Goal: Task Accomplishment & Management: Use online tool/utility

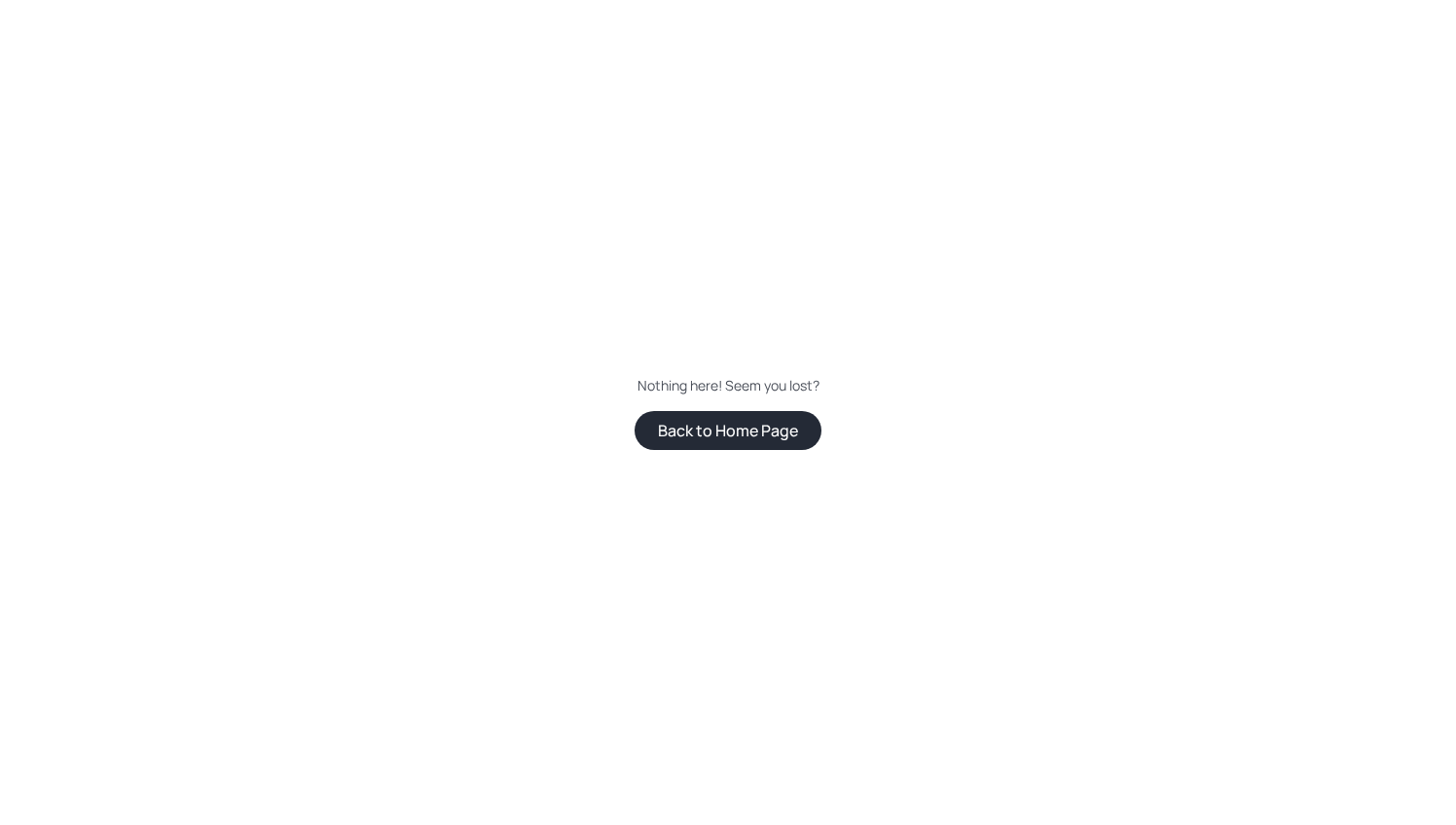
click at [720, 420] on button "Back to Home Page" at bounding box center [728, 429] width 187 height 39
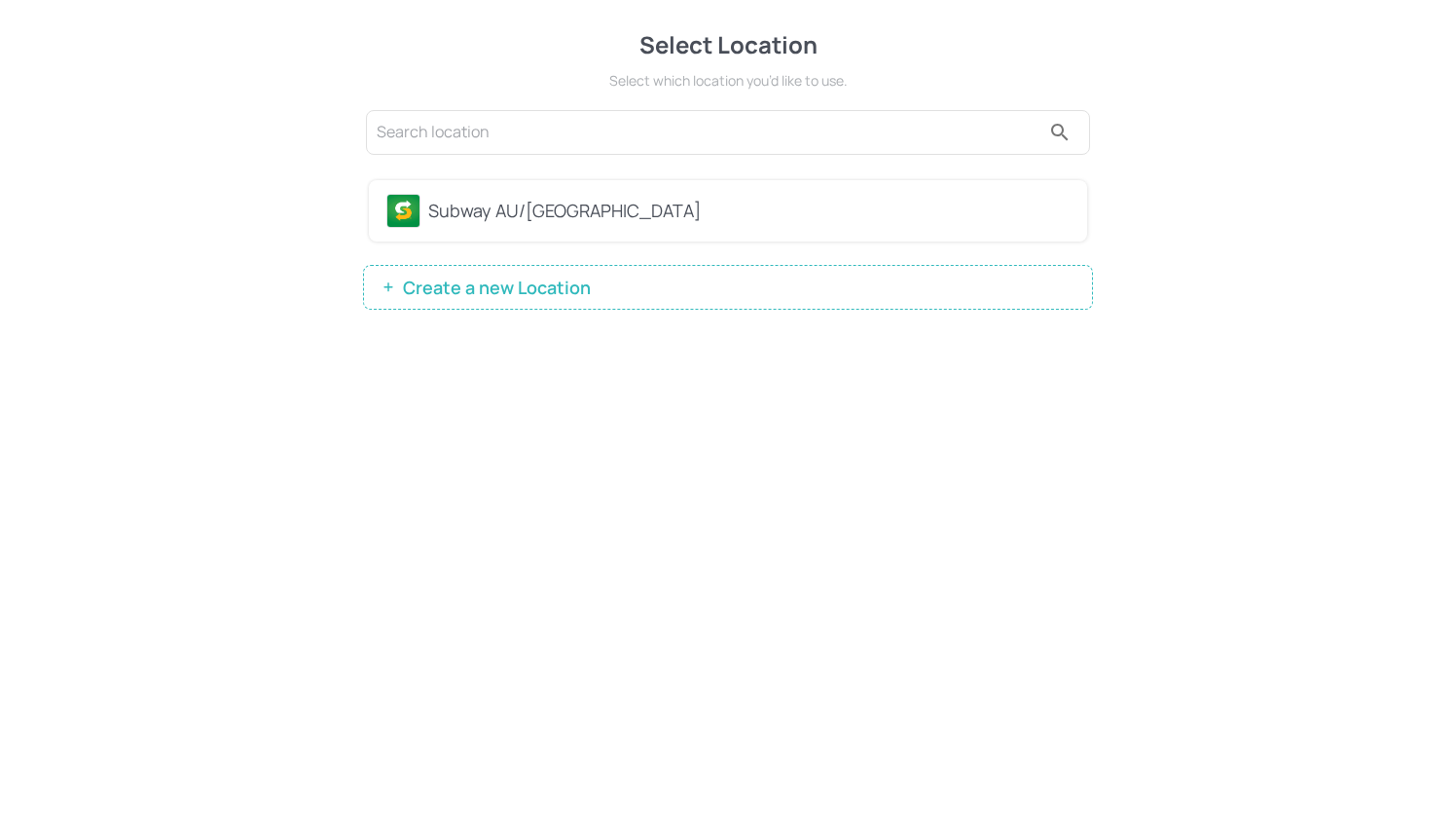
click at [597, 208] on div "Subway AU/NZ" at bounding box center [749, 211] width 642 height 27
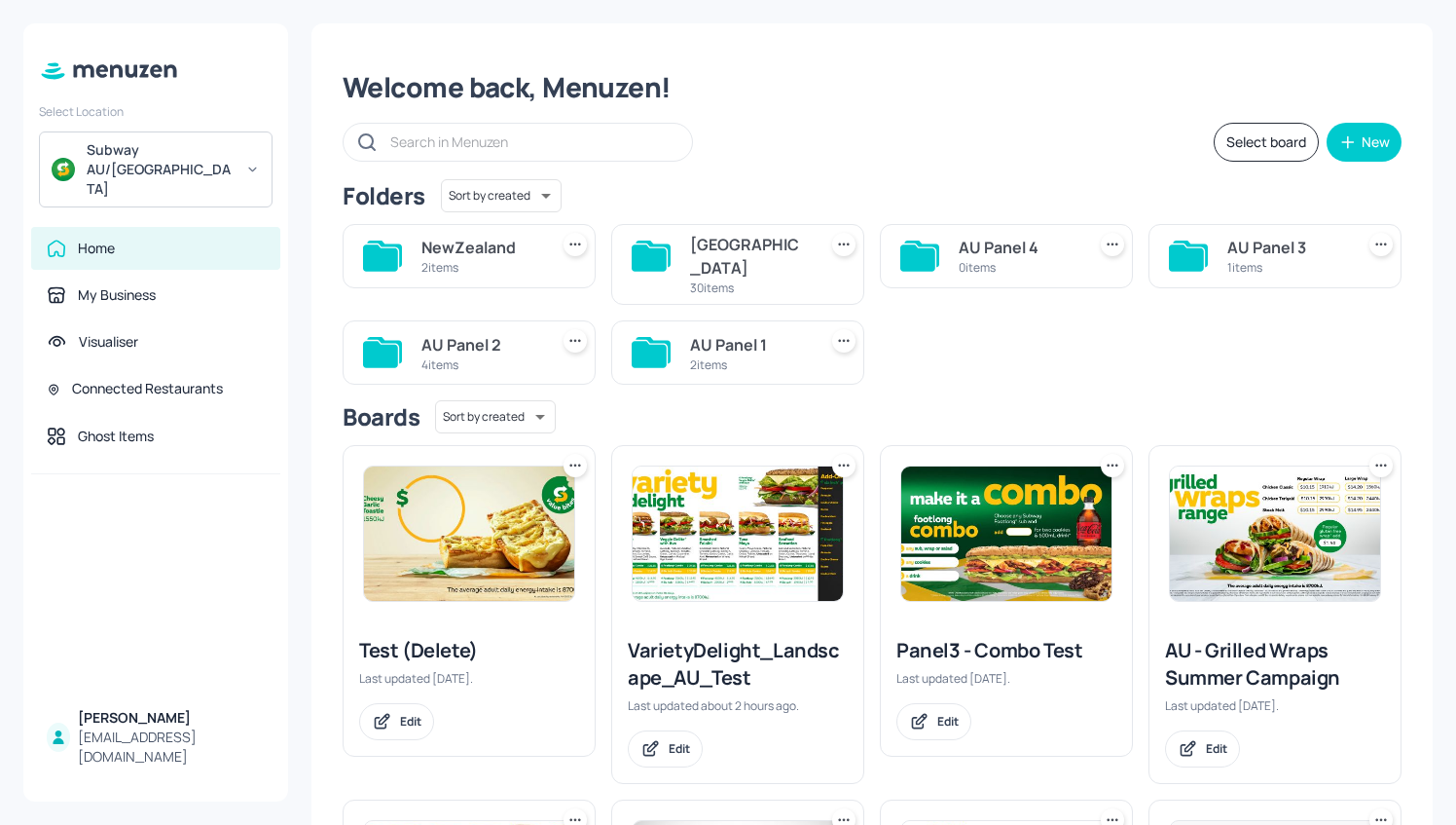
click at [754, 512] on img at bounding box center [738, 533] width 211 height 135
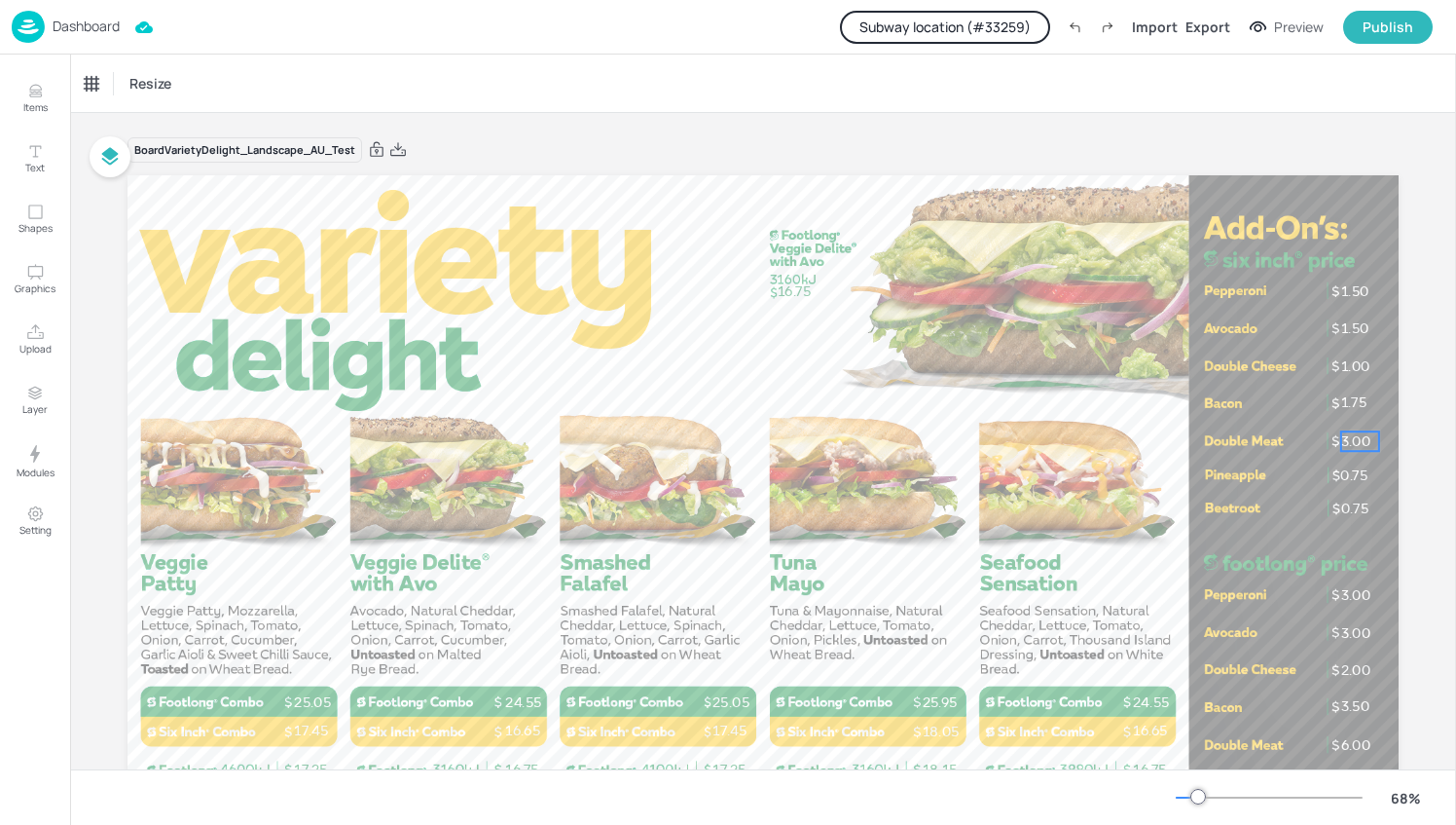
click at [1351, 439] on span "3.00" at bounding box center [1356, 441] width 31 height 18
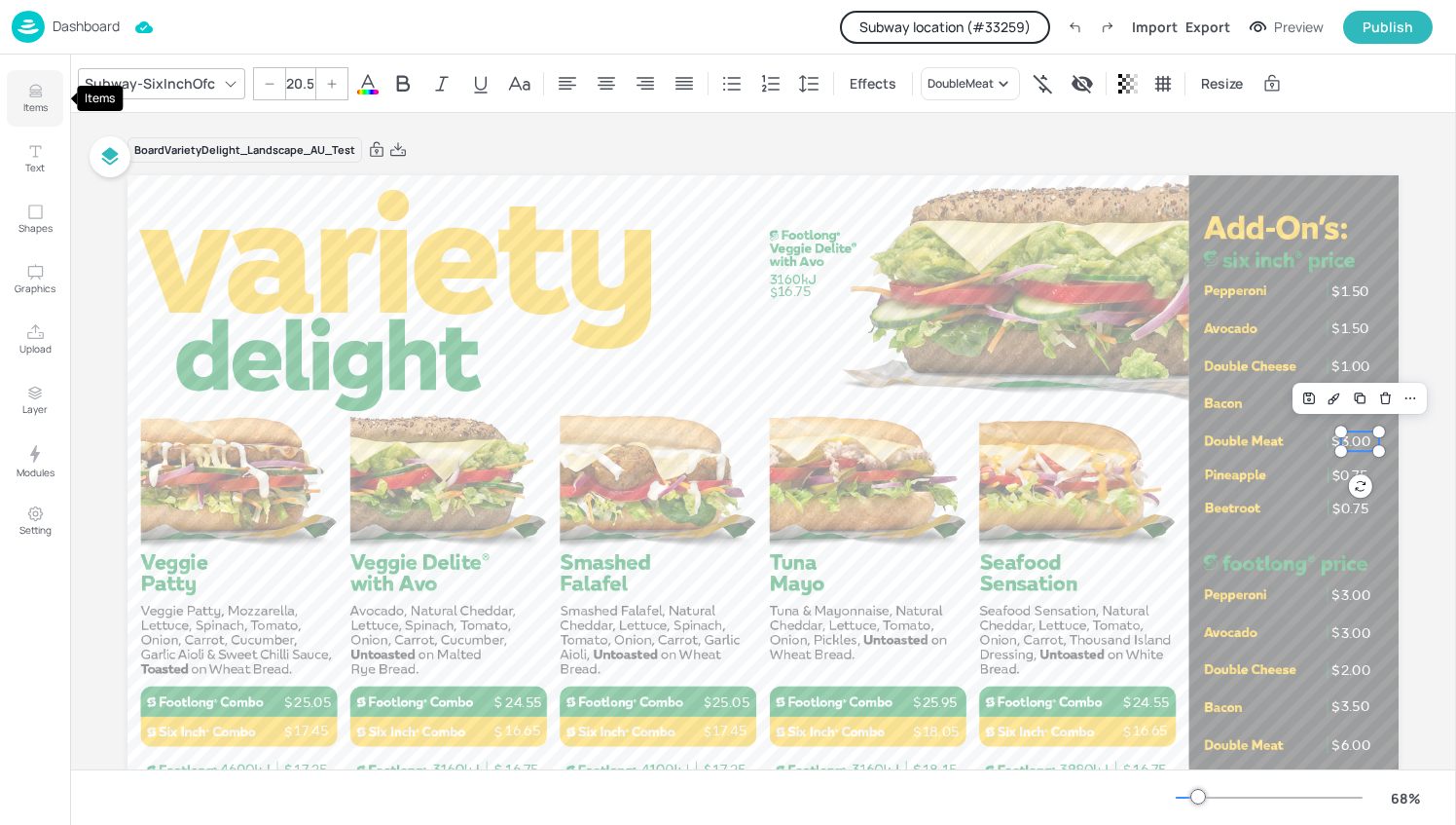
click at [43, 86] on icon "Items" at bounding box center [36, 91] width 19 height 19
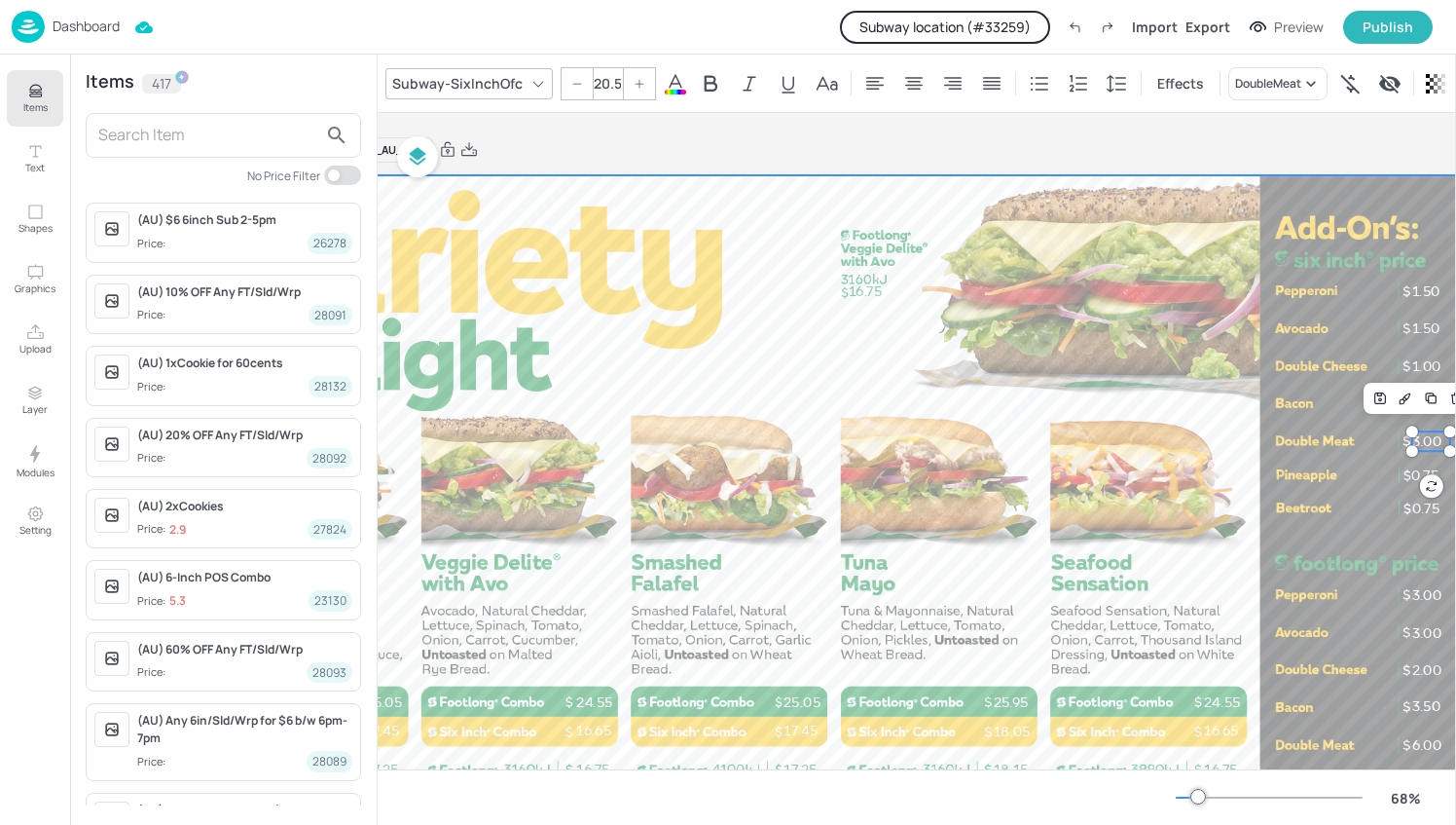
scroll to position [0, 308]
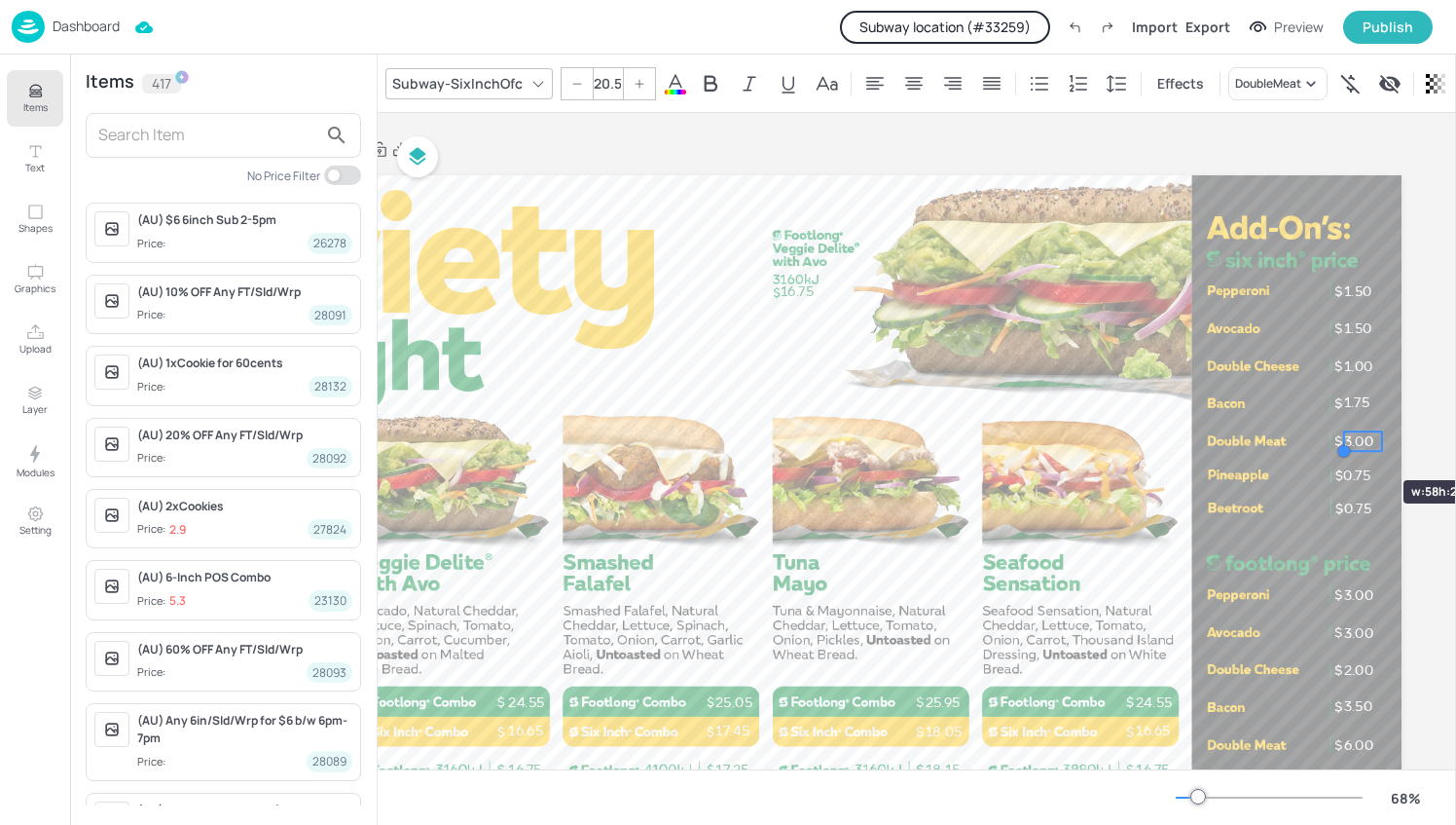
click at [1345, 445] on div at bounding box center [1344, 451] width 16 height 16
click at [1351, 445] on span "3.00" at bounding box center [1359, 441] width 31 height 18
click at [1406, 395] on icon at bounding box center [1413, 399] width 16 height 16
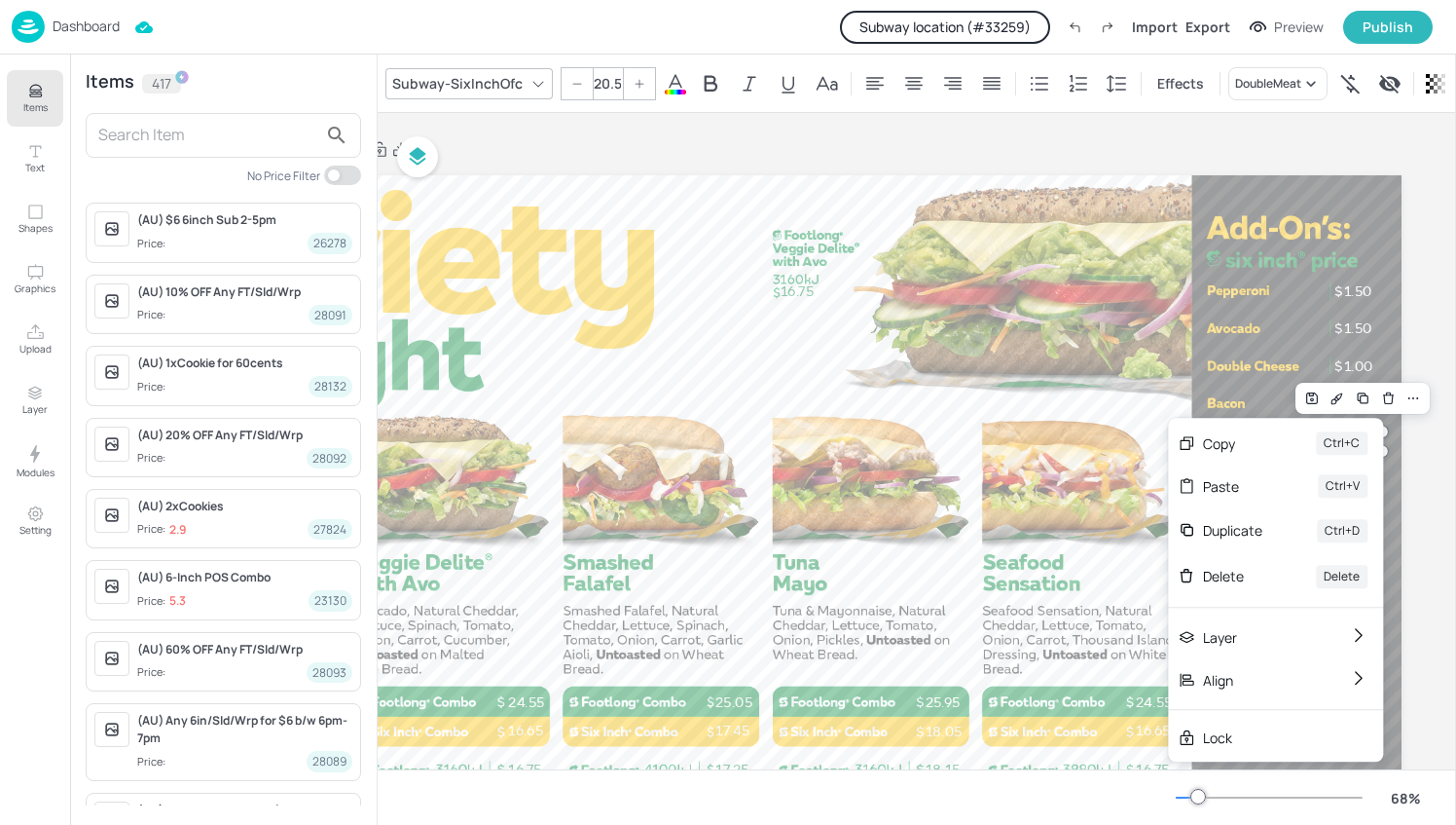
click at [1415, 455] on div "Board VarietyDelight_Landscape_AU_Test 17.25 12.15 16.75 11.35 17.25 12.15 12.7…" at bounding box center [767, 526] width 1381 height 827
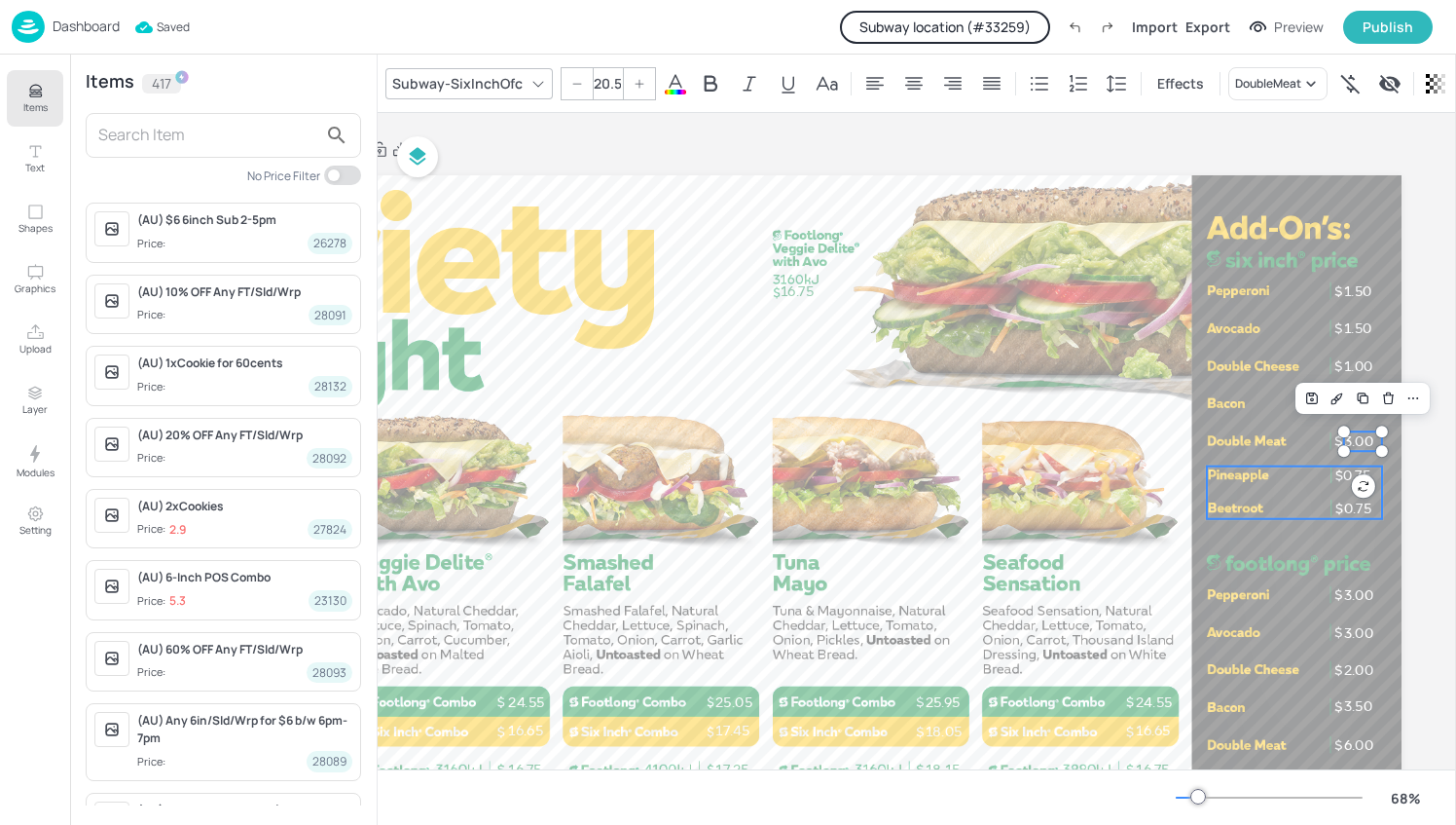
click at [1343, 477] on span "0.75" at bounding box center [1357, 475] width 28 height 18
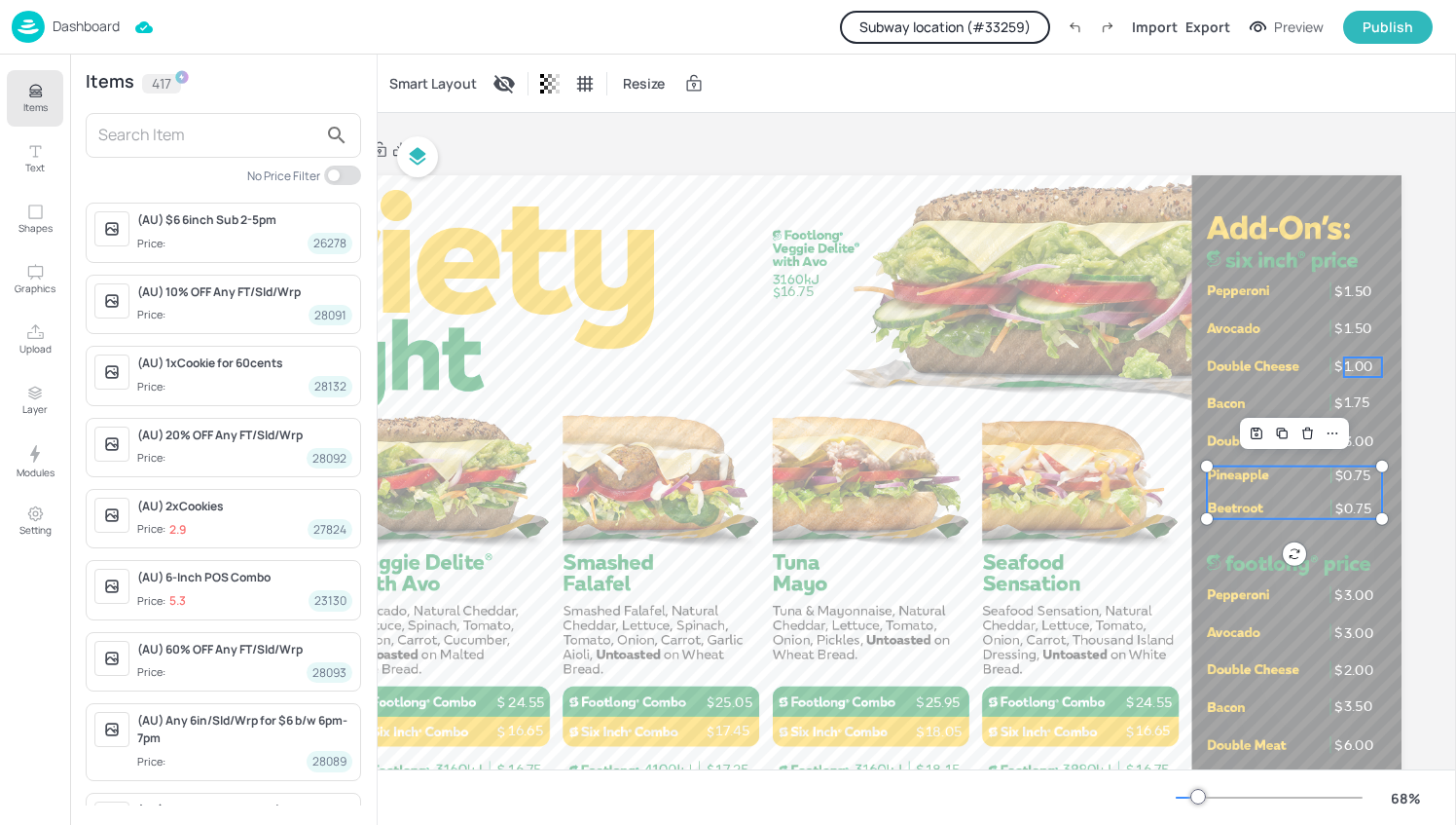
click at [1344, 360] on span "1.00" at bounding box center [1359, 367] width 30 height 18
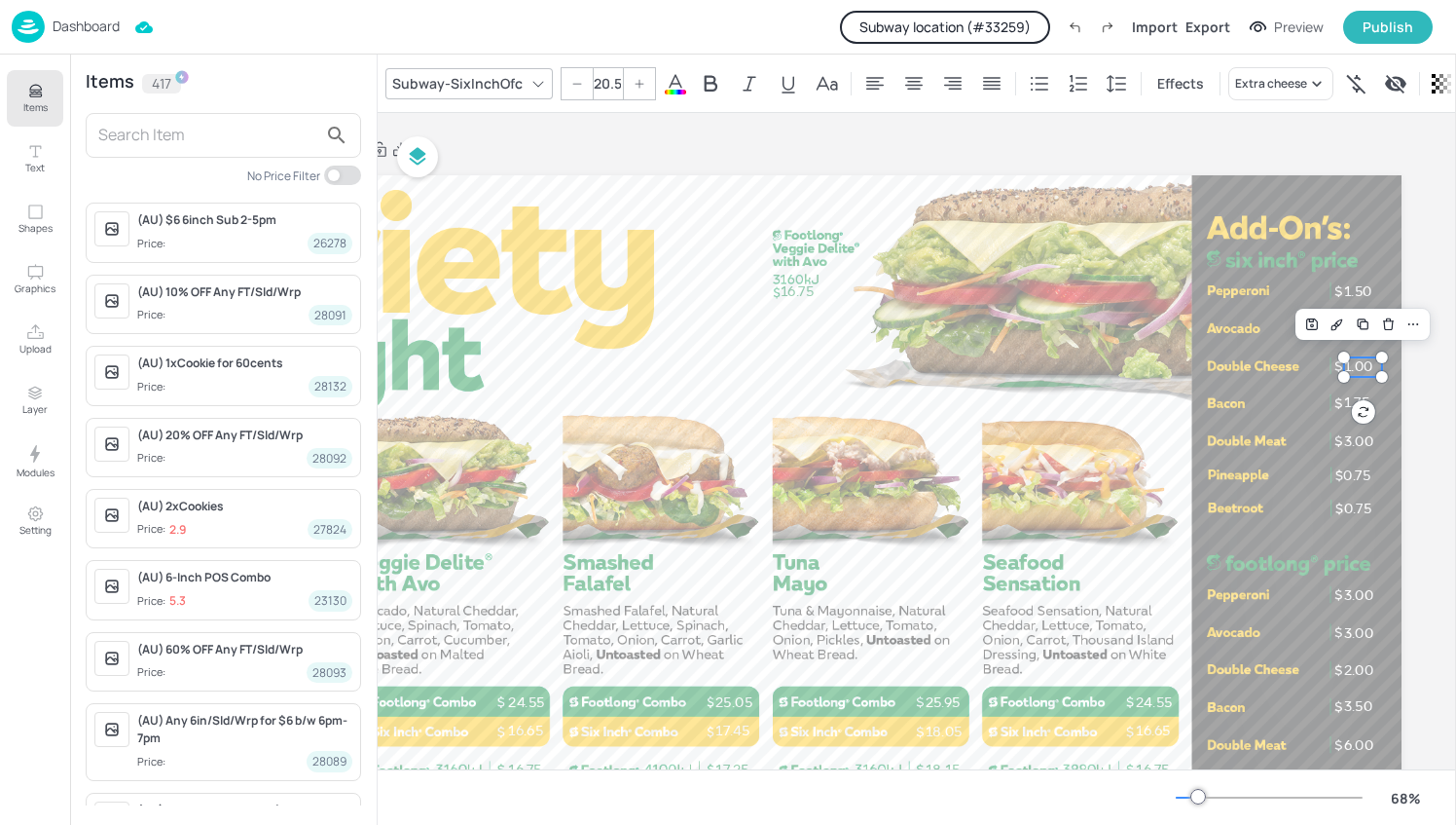
click at [1017, 24] on button "Subway location (# 33259 )" at bounding box center [945, 27] width 211 height 33
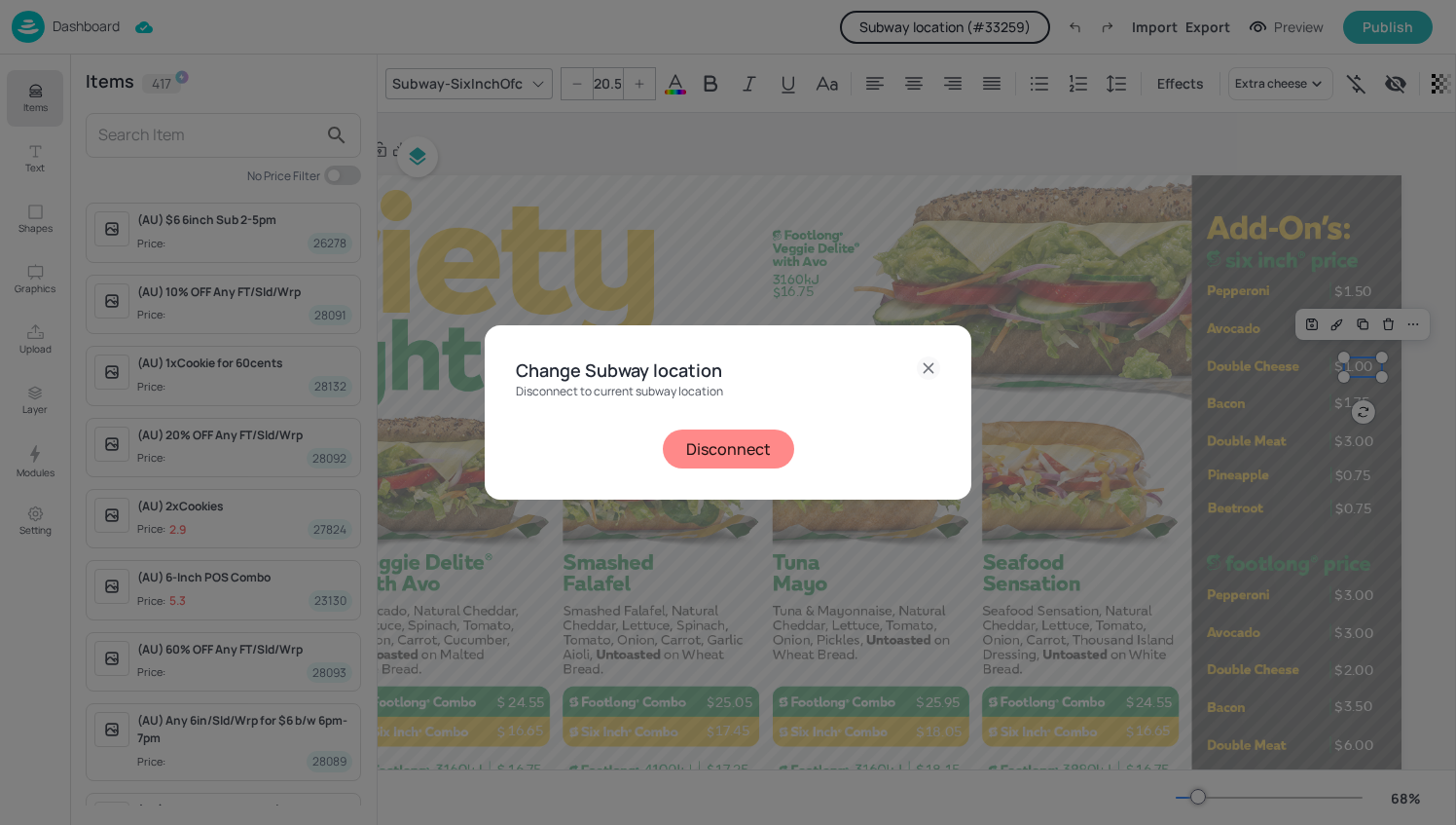
click at [931, 366] on icon at bounding box center [928, 367] width 9 height 9
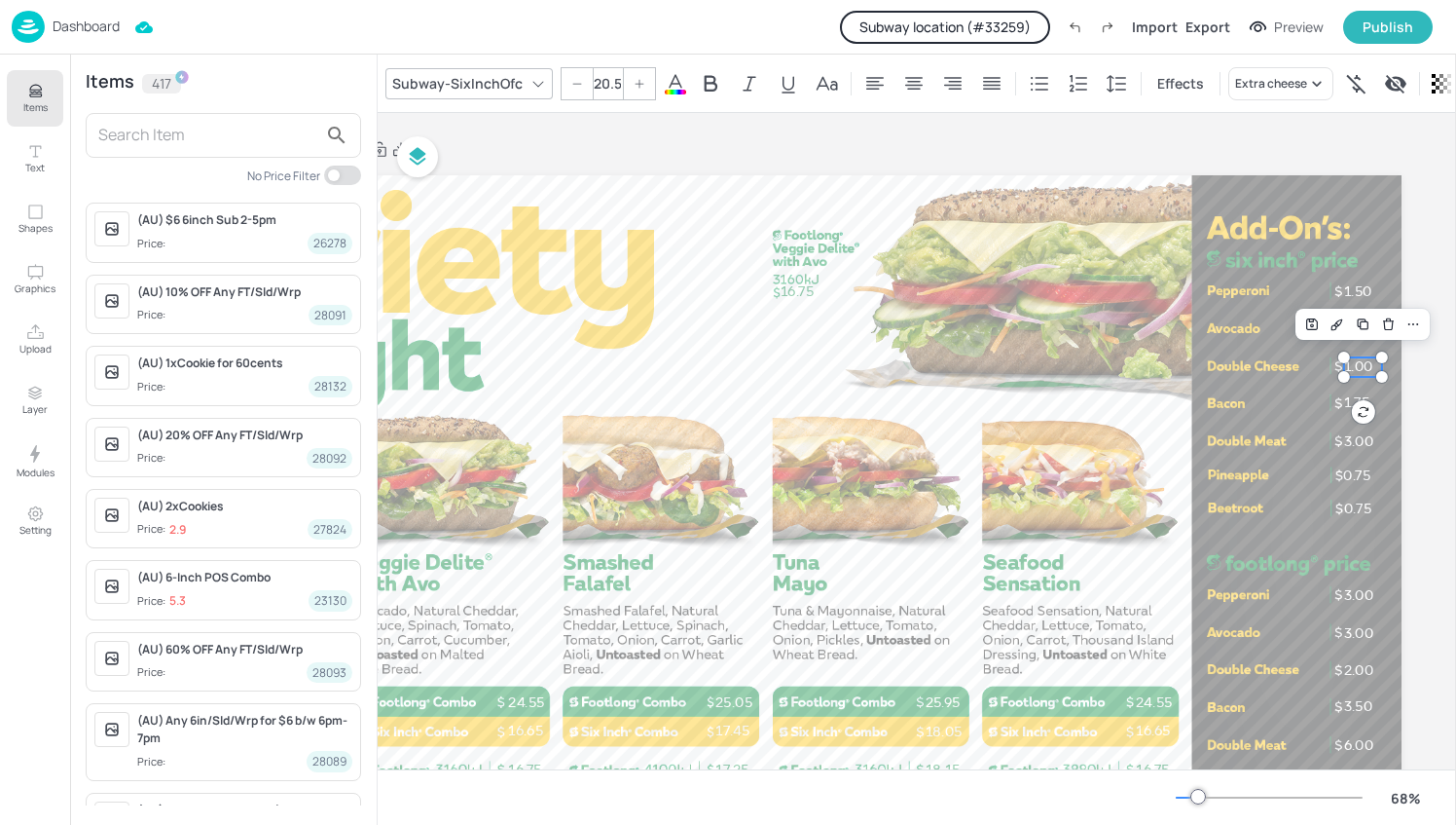
click at [224, 133] on input "text" at bounding box center [207, 135] width 219 height 31
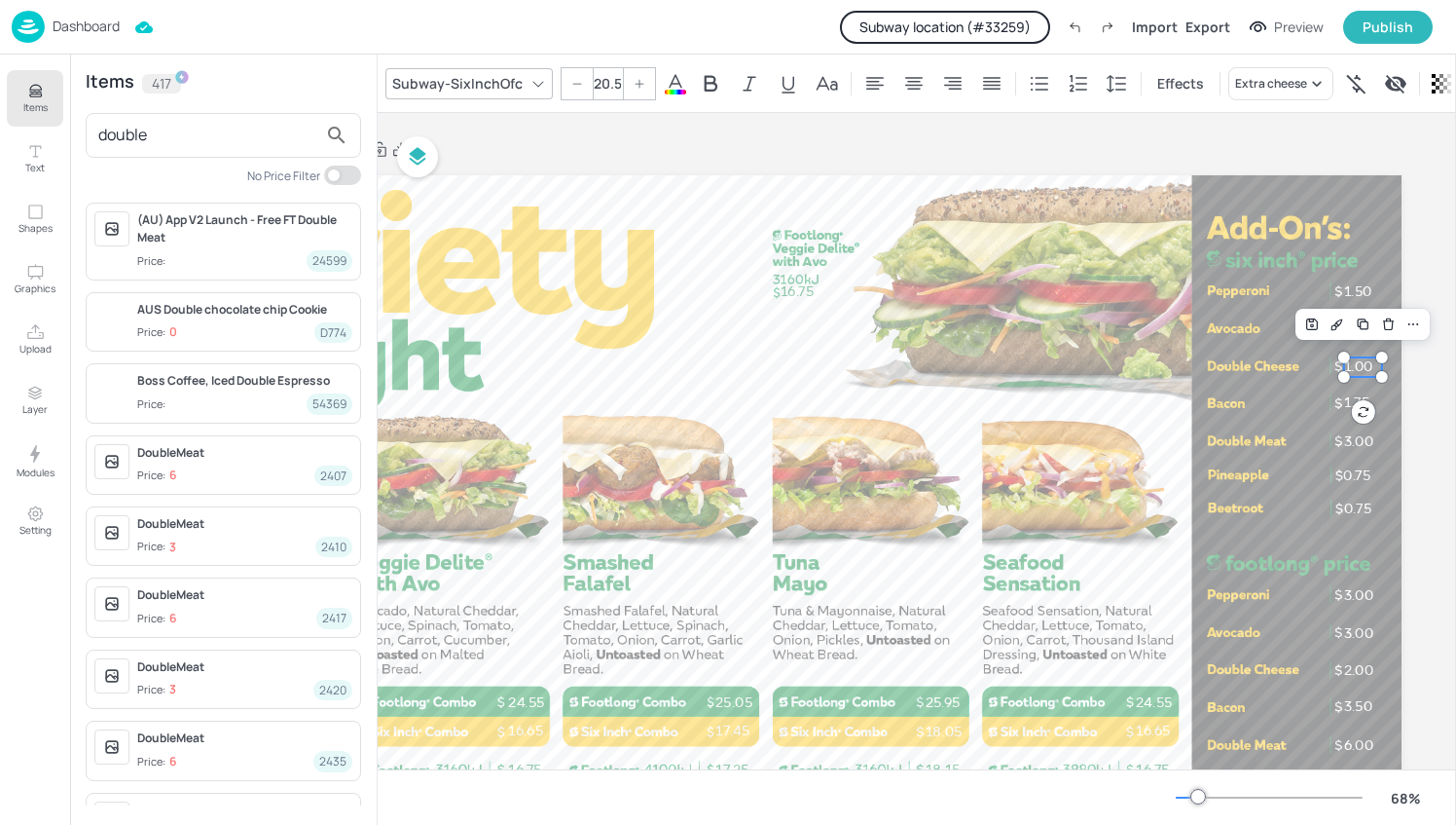
type input "double"
click at [994, 30] on button "Subway location (# 33259 )" at bounding box center [945, 27] width 211 height 33
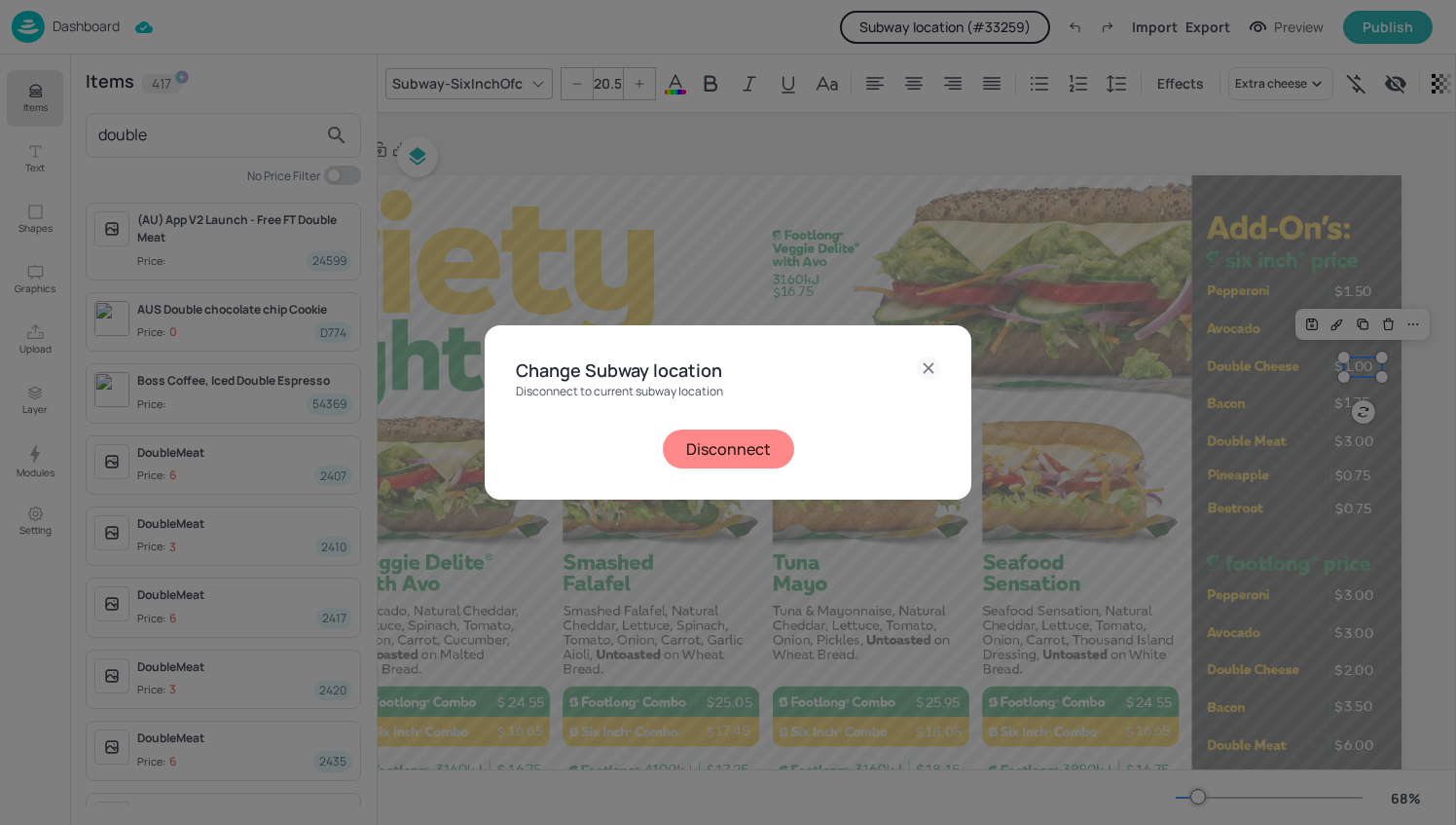
click at [730, 460] on button "Disconnect" at bounding box center [728, 448] width 132 height 39
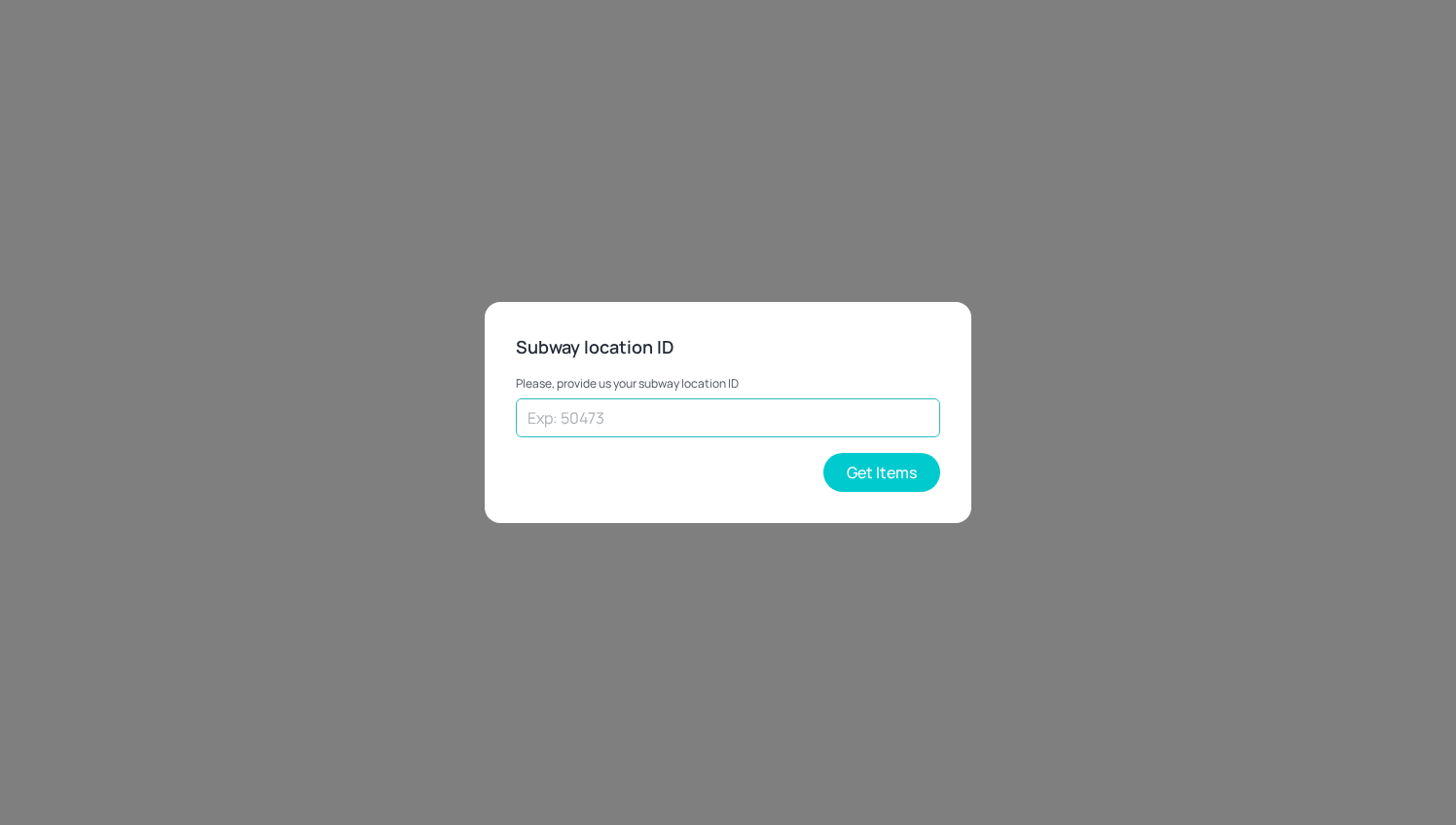
click at [612, 424] on input "text" at bounding box center [728, 417] width 424 height 39
type input "30538"
click at [859, 465] on button "Get Items" at bounding box center [882, 472] width 117 height 39
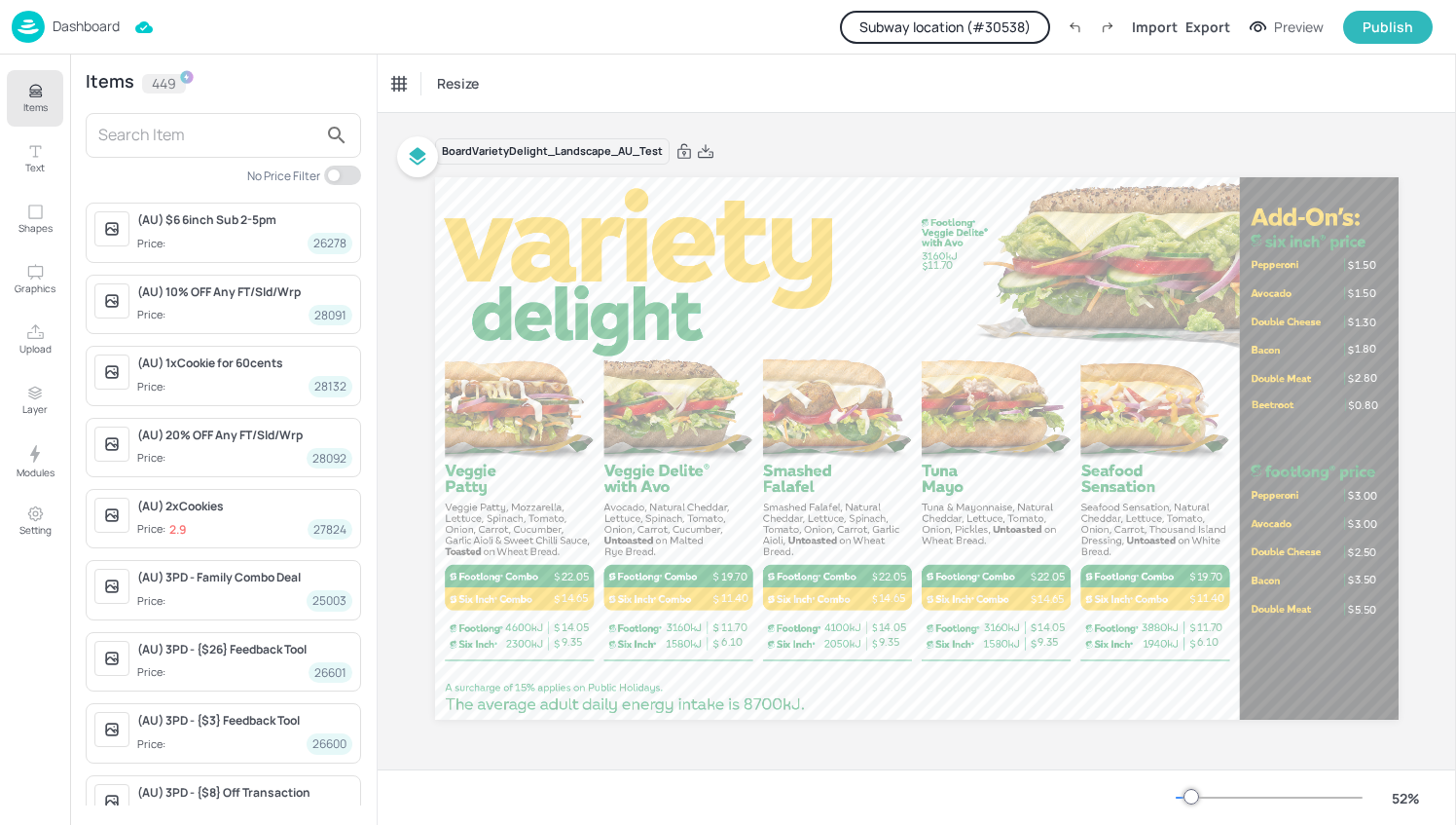
click at [177, 124] on input "text" at bounding box center [207, 135] width 219 height 31
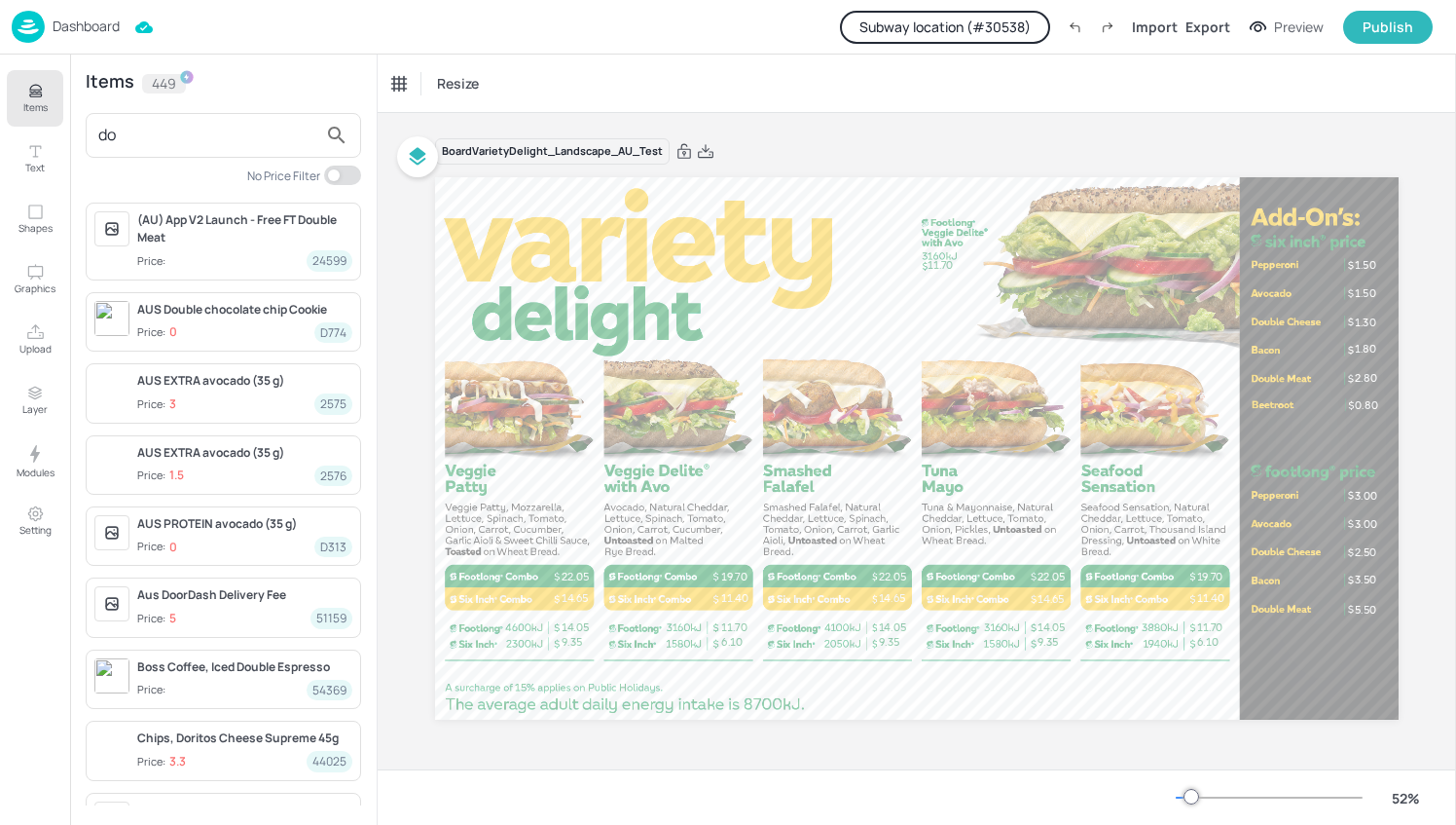
type input "d"
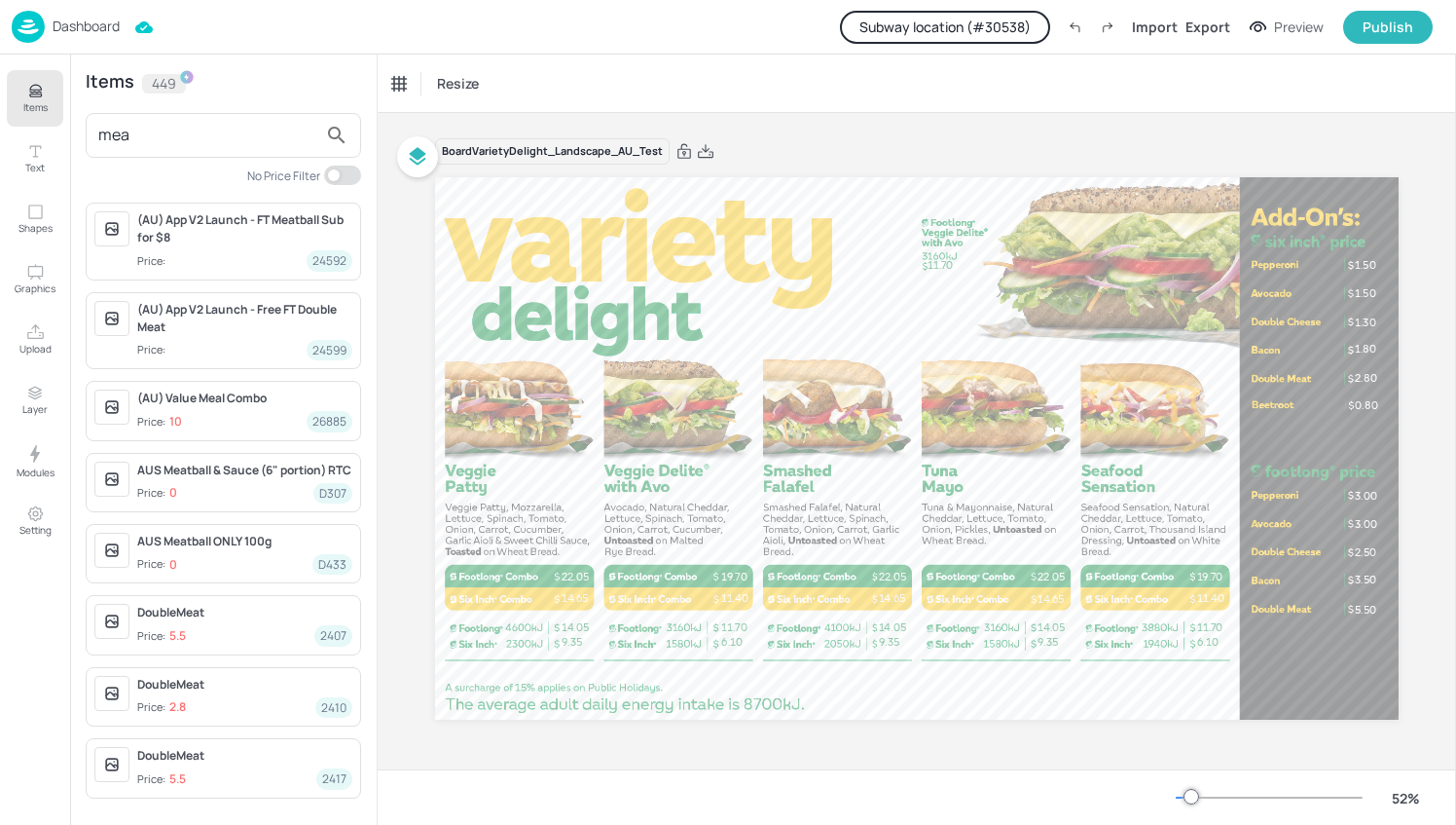
type input "meat"
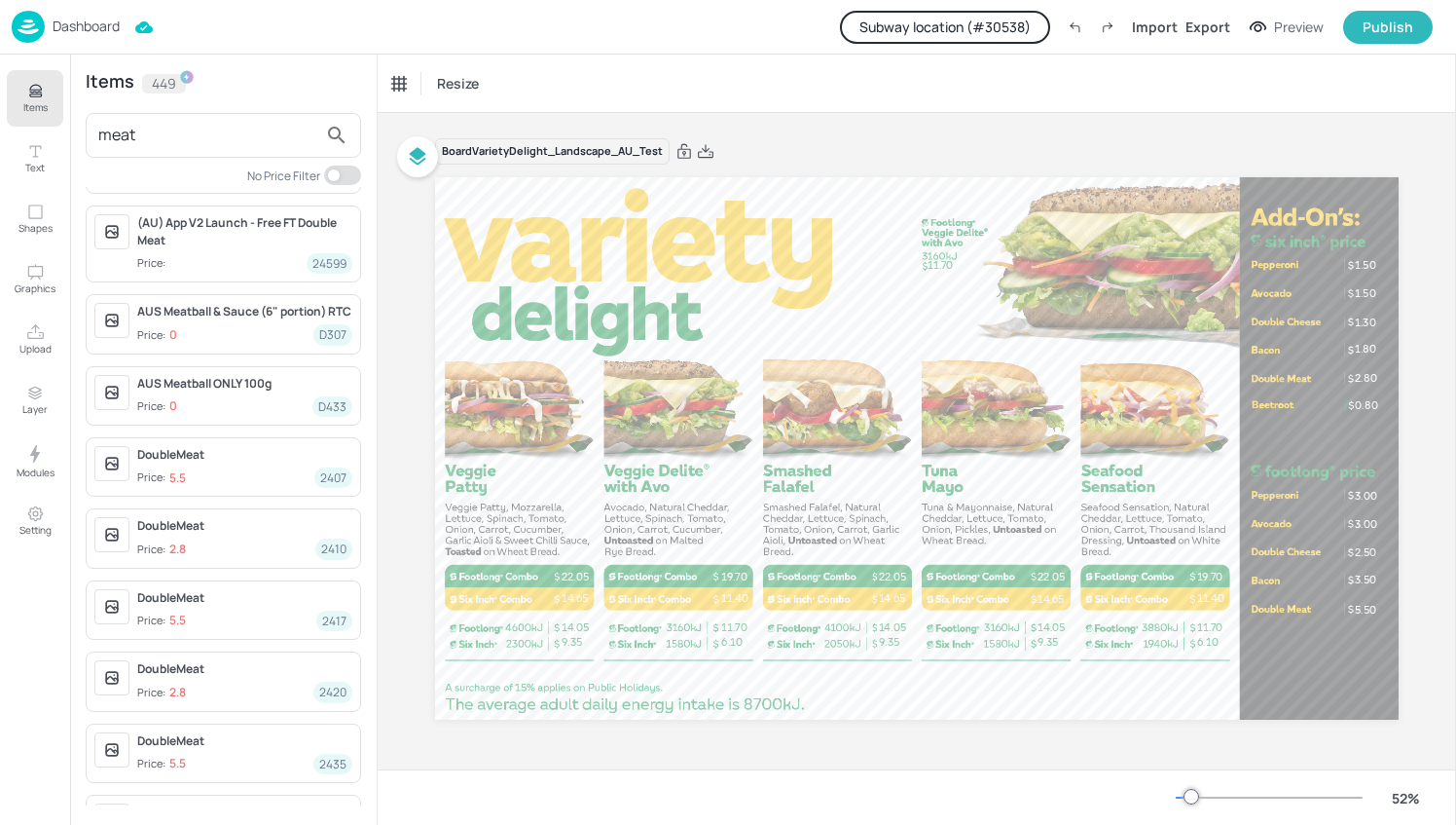
scroll to position [86, 0]
